Goal: Information Seeking & Learning: Learn about a topic

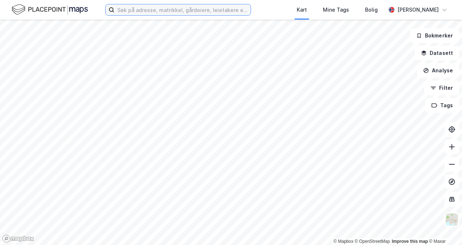
click at [186, 7] on input at bounding box center [182, 9] width 136 height 11
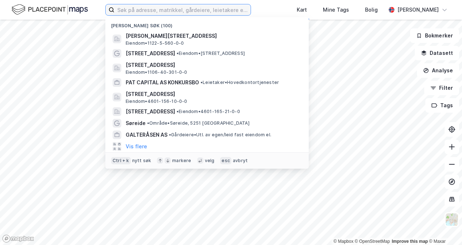
paste input "Storebotn 74C"
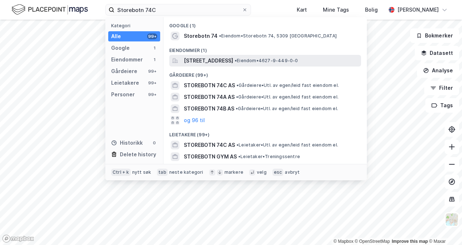
click at [211, 62] on span "[STREET_ADDRESS]" at bounding box center [208, 60] width 49 height 9
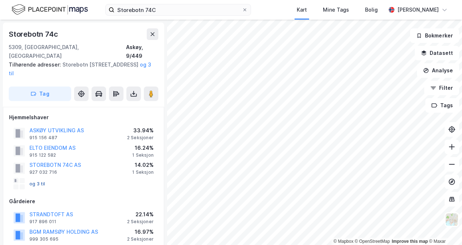
click at [0, 0] on button "og 3 til" at bounding box center [0, 0] width 0 height 0
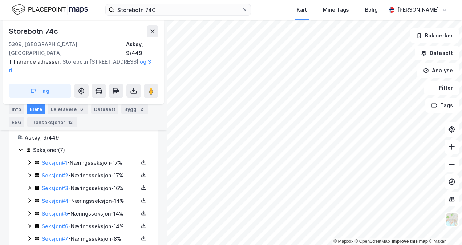
scroll to position [219, 0]
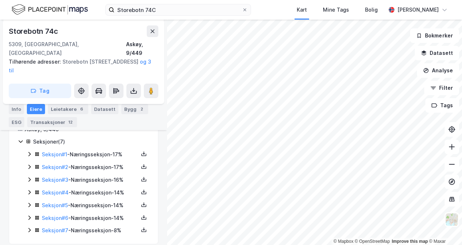
click at [71, 150] on div "Seksjon # 1 - Næringsseksjon - 17%" at bounding box center [90, 154] width 97 height 9
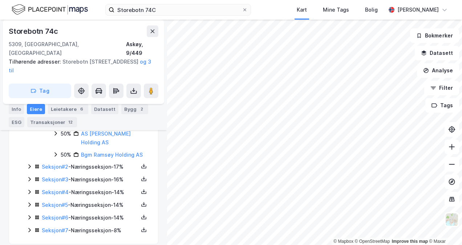
click at [81, 162] on div "Seksjon # 2 - Næringsseksjon - 17%" at bounding box center [90, 166] width 97 height 9
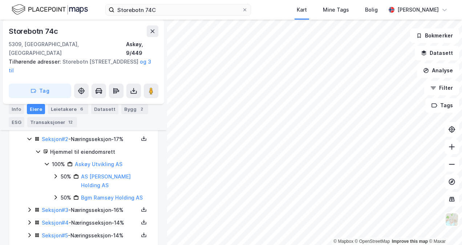
scroll to position [335, 0]
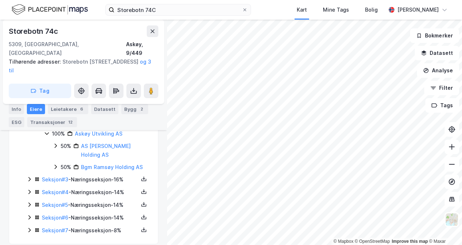
click at [81, 175] on div "Seksjon # 3 - Næringsseksjon - 16%" at bounding box center [90, 179] width 97 height 9
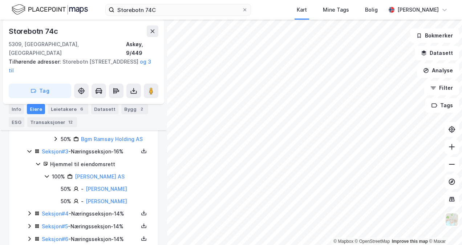
scroll to position [384, 0]
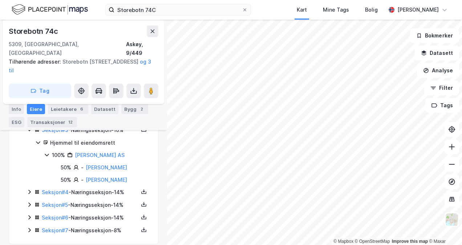
click at [84, 188] on div "Seksjon # 4 - Næringsseksjon - 14%" at bounding box center [90, 192] width 97 height 9
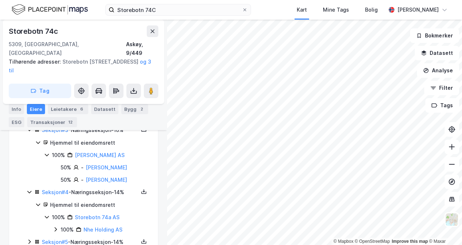
scroll to position [421, 0]
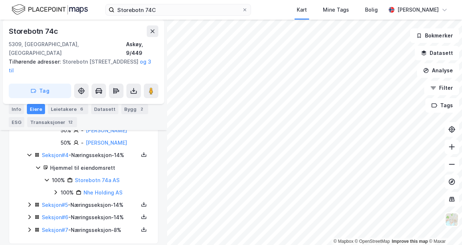
click at [87, 200] on div "Seksjon # 5 - Næringsseksjon - 14%" at bounding box center [90, 204] width 97 height 9
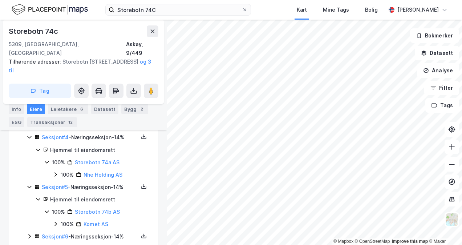
scroll to position [458, 0]
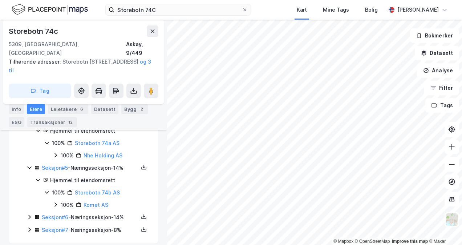
click at [89, 213] on div "Seksjon # 6 - Næringsseksjon - 14%" at bounding box center [90, 217] width 97 height 9
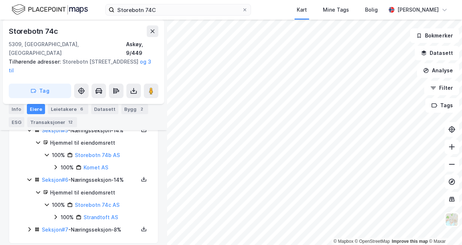
click at [89, 225] on div "Seksjon # 7 - Næringsseksjon - 8%" at bounding box center [90, 229] width 97 height 9
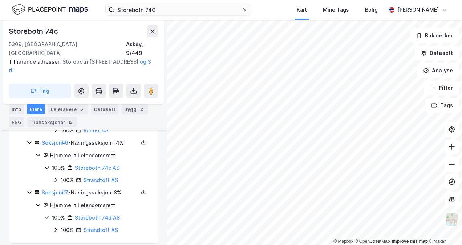
scroll to position [497, 0]
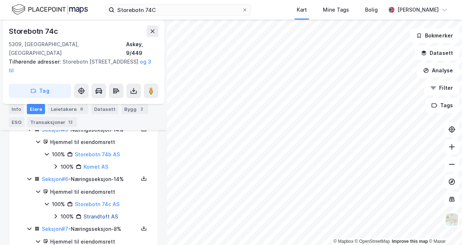
click at [103, 213] on link "Strandtoft AS" at bounding box center [100, 216] width 34 height 6
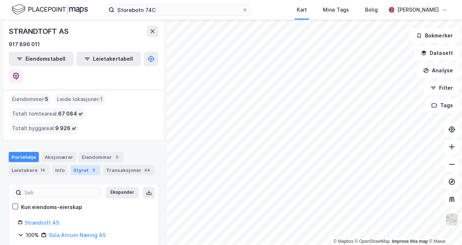
scroll to position [36, 0]
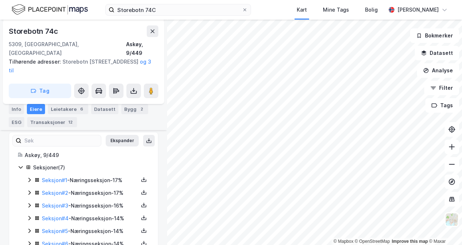
scroll to position [183, 0]
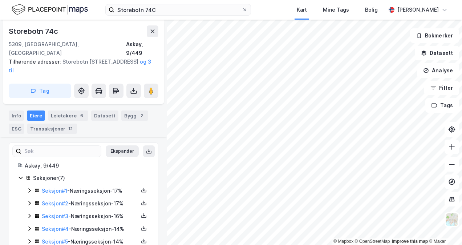
click at [367, 244] on html "Storebotn 74C Kart Mine Tags Bolig [PERSON_NAME] © Mapbox © OpenStreetMap Impro…" at bounding box center [231, 122] width 462 height 245
click at [448, 163] on icon at bounding box center [451, 163] width 7 height 7
click at [447, 162] on button at bounding box center [451, 164] width 15 height 15
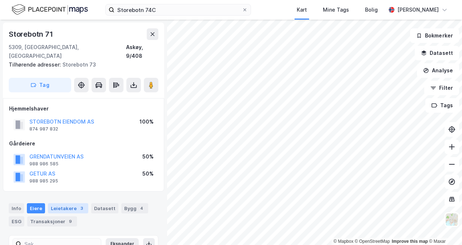
click at [64, 203] on div "Leietakere 3" at bounding box center [68, 208] width 40 height 10
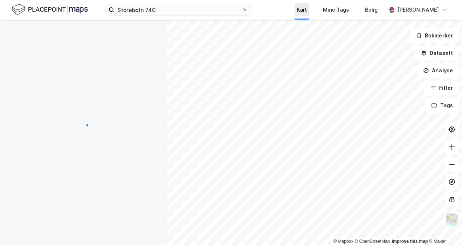
scroll to position [2, 0]
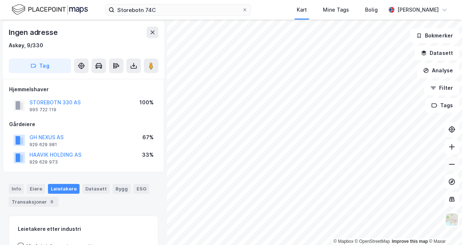
click at [454, 166] on button at bounding box center [451, 164] width 15 height 15
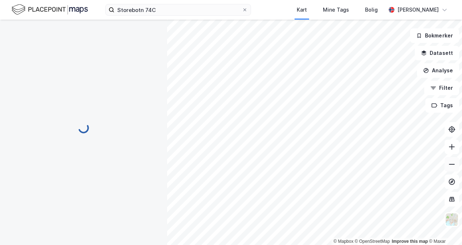
scroll to position [2, 0]
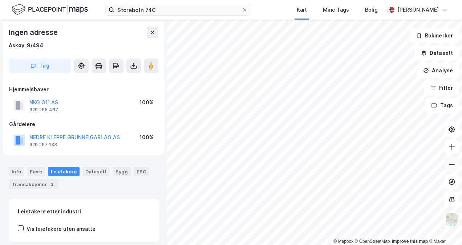
scroll to position [2, 0]
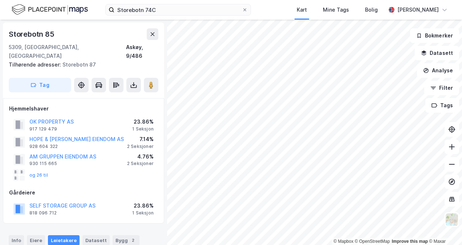
drag, startPoint x: 109, startPoint y: 34, endPoint x: 145, endPoint y: 36, distance: 36.7
click at [109, 35] on div "Storebotn 85" at bounding box center [84, 34] width 150 height 12
click at [154, 34] on icon at bounding box center [153, 34] width 6 height 6
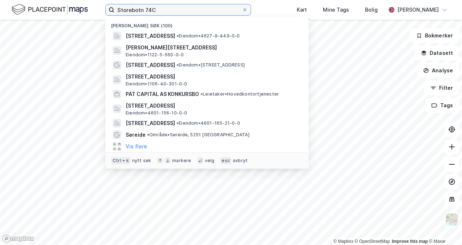
click at [164, 12] on input "Storebotn 74C" at bounding box center [177, 9] width 127 height 11
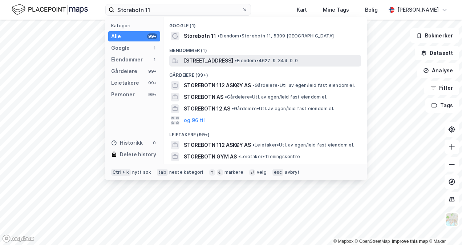
click at [195, 59] on span "[STREET_ADDRESS]" at bounding box center [208, 60] width 49 height 9
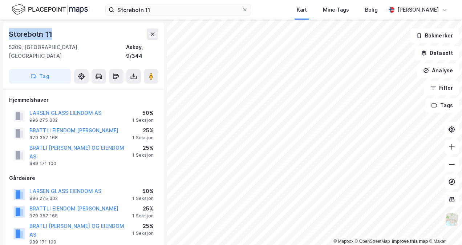
drag, startPoint x: 39, startPoint y: 32, endPoint x: 6, endPoint y: 32, distance: 32.7
click at [6, 32] on div "Storebotn [STREET_ADDRESS]" at bounding box center [83, 56] width 161 height 67
copy div "Storebotn 11"
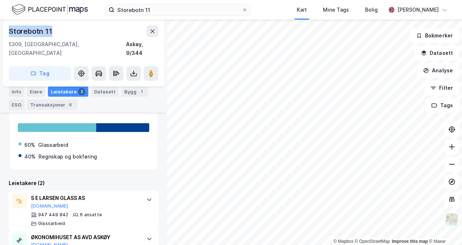
scroll to position [222, 0]
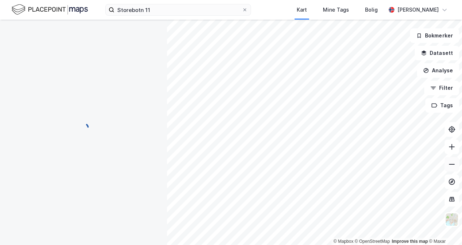
click at [456, 170] on button at bounding box center [451, 164] width 15 height 15
click at [449, 161] on icon at bounding box center [451, 163] width 7 height 7
click at [450, 162] on icon at bounding box center [451, 163] width 7 height 7
click at [450, 164] on icon at bounding box center [451, 163] width 7 height 7
click at [450, 164] on icon at bounding box center [452, 164] width 6 height 1
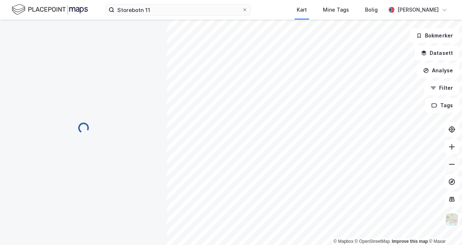
click at [450, 163] on icon at bounding box center [451, 163] width 7 height 7
click at [449, 165] on icon at bounding box center [451, 163] width 7 height 7
click at [449, 164] on icon at bounding box center [452, 164] width 6 height 1
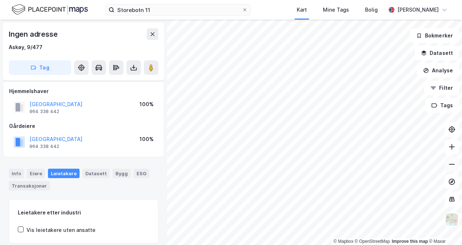
scroll to position [77, 0]
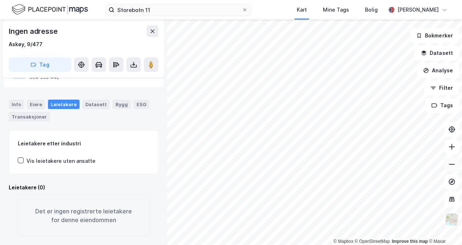
click at [456, 166] on button at bounding box center [451, 164] width 15 height 15
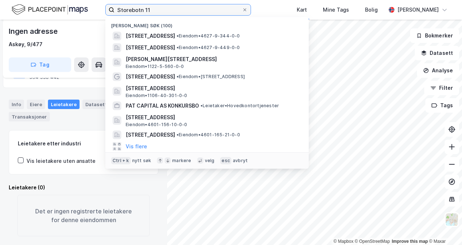
drag, startPoint x: 175, startPoint y: 12, endPoint x: 79, endPoint y: 15, distance: 95.9
click at [79, 15] on div "Storebotn 11 Nylige søk (100) Storebotn 11, 5309, KLEPPESTØ, [GEOGRAPHIC_DATA] …" at bounding box center [231, 10] width 462 height 20
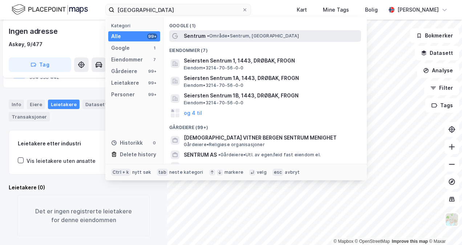
click at [209, 33] on span "•" at bounding box center [208, 35] width 2 height 5
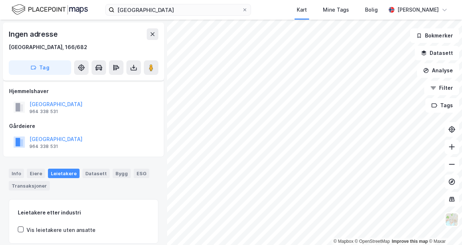
scroll to position [27, 0]
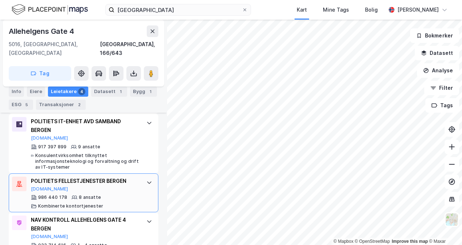
scroll to position [297, 0]
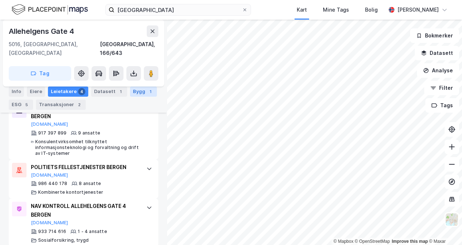
click at [138, 92] on div "Bygg 1" at bounding box center [143, 91] width 27 height 10
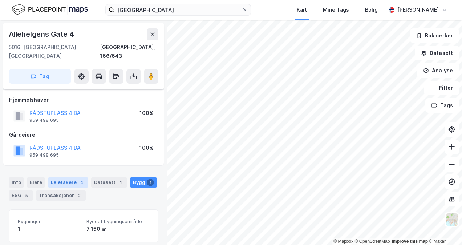
scroll to position [73, 0]
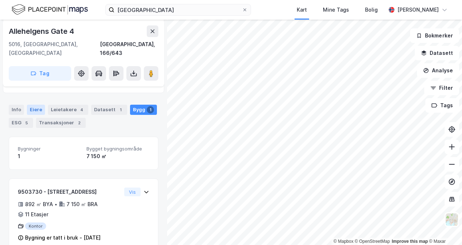
click at [41, 105] on div "Eiere" at bounding box center [36, 110] width 18 height 10
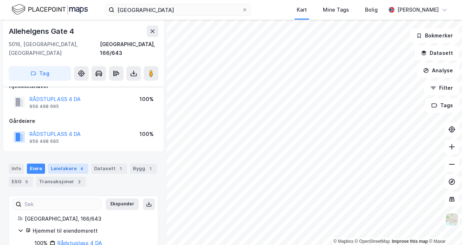
scroll to position [25, 0]
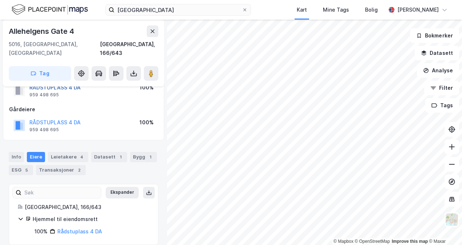
click at [0, 0] on button "RÅDSTUPLASS 4 DA" at bounding box center [0, 0] width 0 height 0
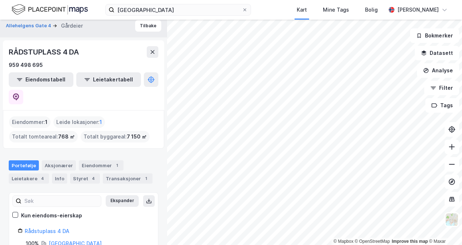
scroll to position [8, 0]
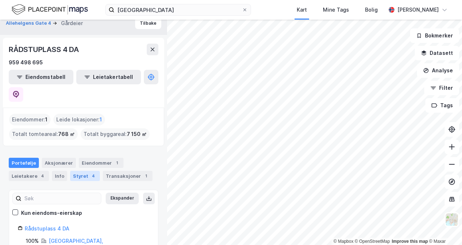
click at [81, 171] on div "Styret 4" at bounding box center [85, 176] width 30 height 10
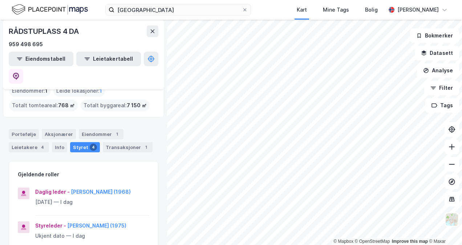
scroll to position [36, 0]
drag, startPoint x: 84, startPoint y: 32, endPoint x: 9, endPoint y: 30, distance: 74.8
click at [9, 30] on div "RÅDSTUPLASS 4 DA" at bounding box center [84, 31] width 150 height 12
copy div "RÅDSTUPLASS 4 DA"
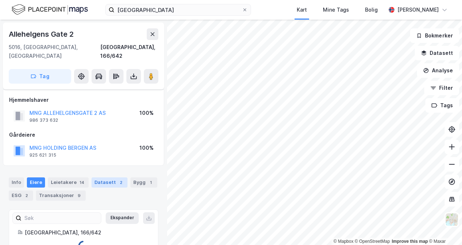
scroll to position [16, 0]
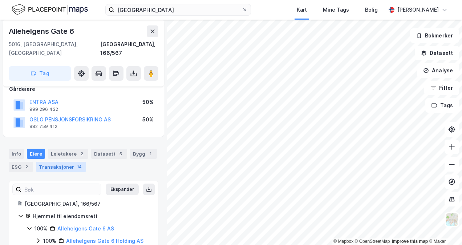
scroll to position [55, 0]
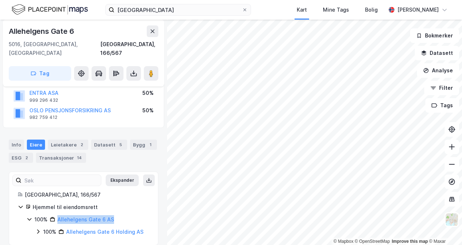
drag, startPoint x: 122, startPoint y: 210, endPoint x: 58, endPoint y: 206, distance: 64.4
click at [58, 215] on div "100% Allehelgens Gate 6 AS" at bounding box center [91, 219] width 115 height 9
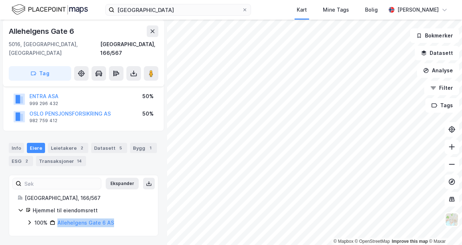
scroll to position [42, 0]
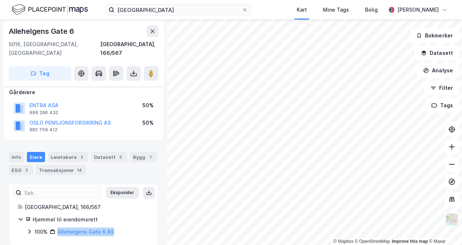
copy link "Allehelgens Gate 6 AS"
click at [65, 152] on div "Leietakere 2" at bounding box center [68, 157] width 40 height 10
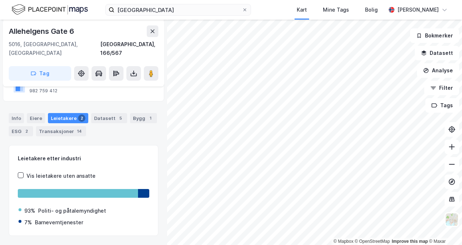
scroll to position [92, 0]
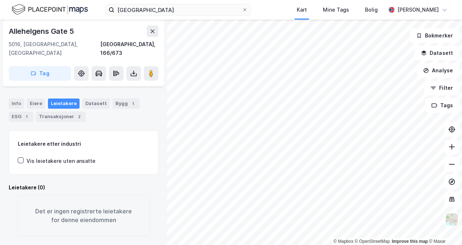
scroll to position [78, 0]
click at [34, 99] on div "Eiere" at bounding box center [36, 104] width 18 height 10
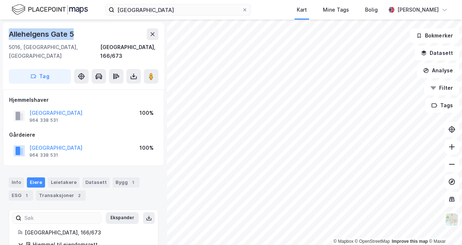
drag, startPoint x: 71, startPoint y: 33, endPoint x: 7, endPoint y: 31, distance: 64.6
click at [7, 31] on div "[STREET_ADDRESS]" at bounding box center [83, 56] width 161 height 67
copy div "Allehelgens Gate 5"
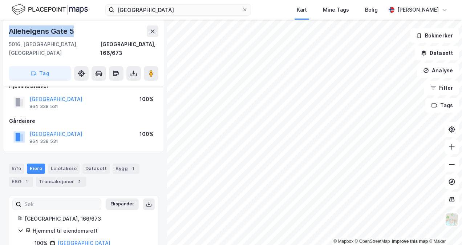
scroll to position [25, 0]
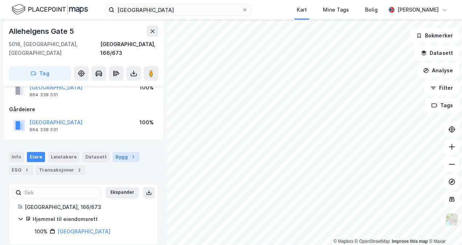
click at [113, 152] on div "Bygg 1" at bounding box center [126, 157] width 27 height 10
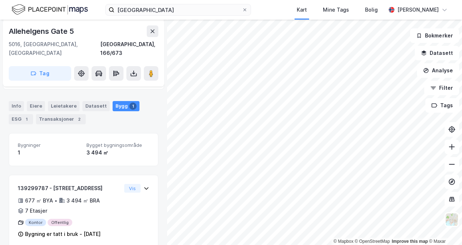
scroll to position [78, 0]
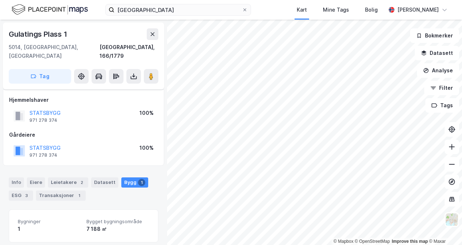
scroll to position [78, 0]
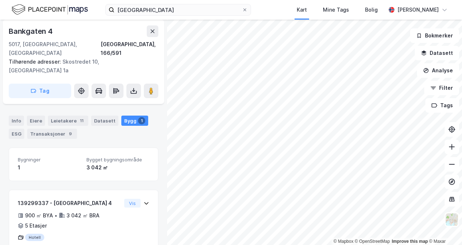
scroll to position [95, 0]
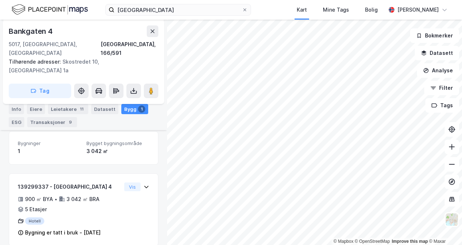
click at [260, 15] on div "[GEOGRAPHIC_DATA] Kart Mine Tags Bolig [PERSON_NAME] © Mapbox © OpenStreetMap I…" at bounding box center [231, 122] width 462 height 245
drag, startPoint x: 152, startPoint y: 33, endPoint x: 154, endPoint y: 17, distance: 15.5
click at [151, 32] on icon at bounding box center [153, 31] width 6 height 6
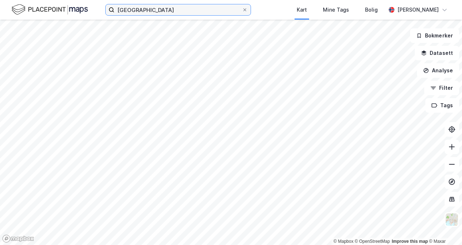
click at [162, 9] on input "[GEOGRAPHIC_DATA]" at bounding box center [177, 9] width 127 height 11
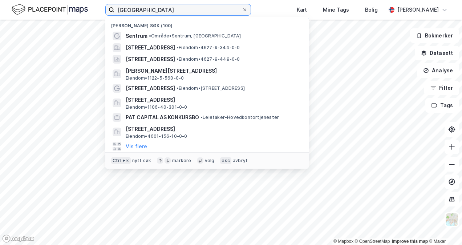
drag, startPoint x: 163, startPoint y: 12, endPoint x: 68, endPoint y: 15, distance: 95.1
click at [70, 18] on div "[GEOGRAPHIC_DATA] Nylige søk (100) Sentrum • Område • [GEOGRAPHIC_DATA], [STREE…" at bounding box center [231, 10] width 462 height 20
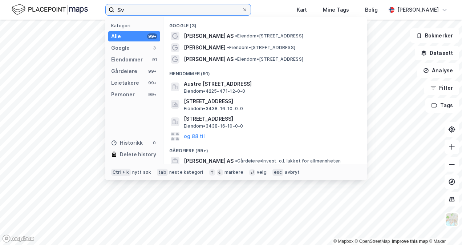
type input "S"
type input "Storebotn 11"
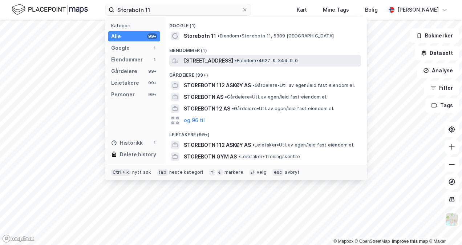
click at [233, 62] on span "[STREET_ADDRESS]" at bounding box center [208, 60] width 49 height 9
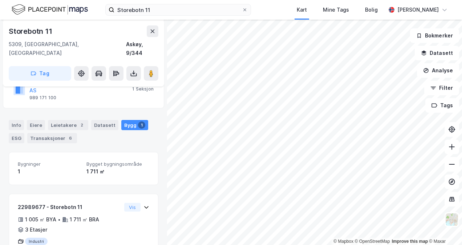
scroll to position [147, 0]
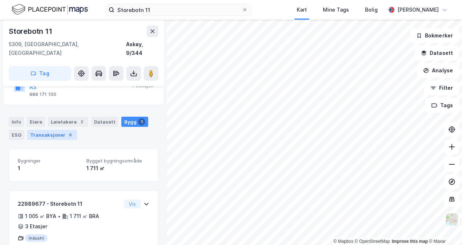
click at [53, 130] on div "Transaksjoner 6" at bounding box center [52, 135] width 50 height 10
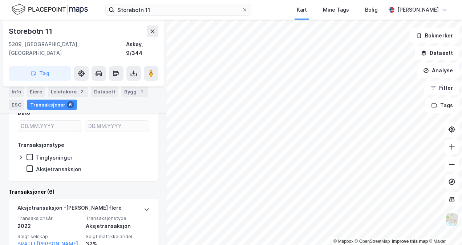
scroll to position [179, 0]
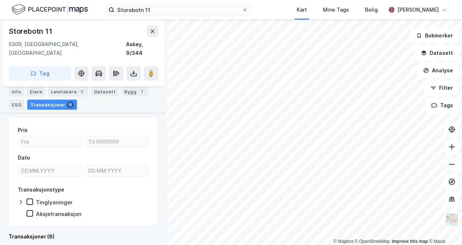
click at [448, 164] on icon at bounding box center [451, 163] width 7 height 7
